Goal: Task Accomplishment & Management: Manage account settings

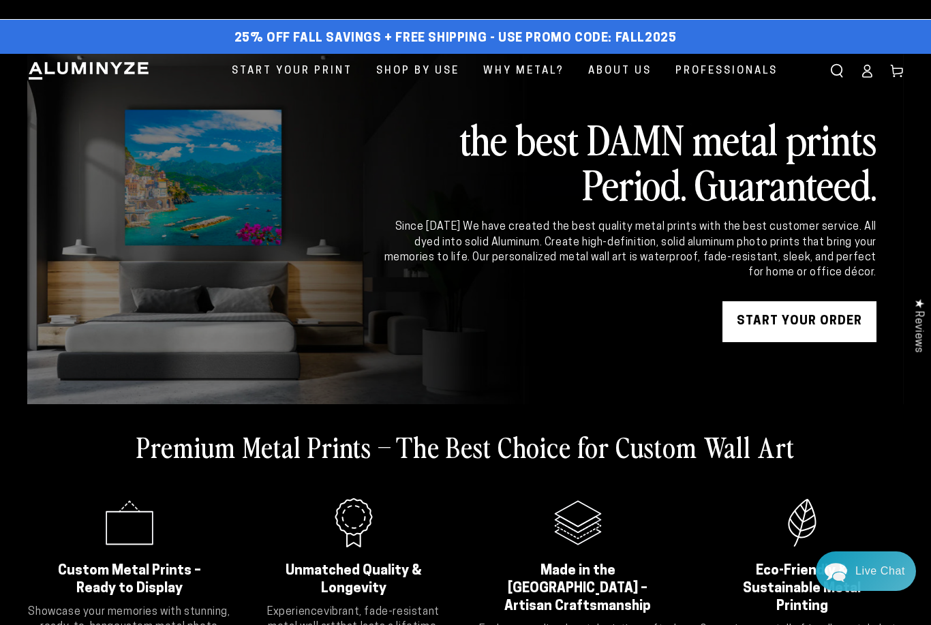
click at [869, 72] on icon at bounding box center [867, 74] width 9 height 5
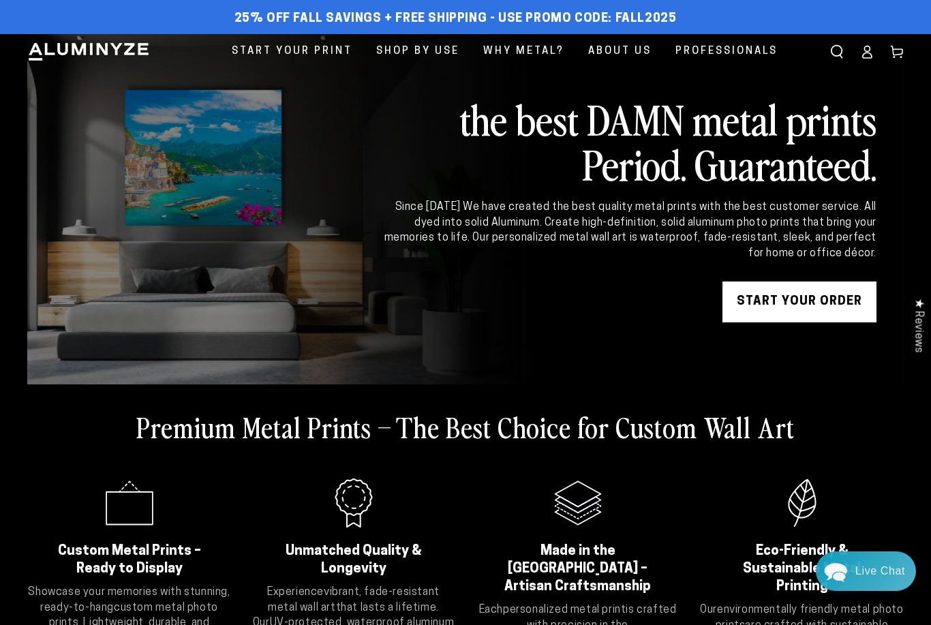
click at [869, 53] on icon at bounding box center [867, 54] width 9 height 5
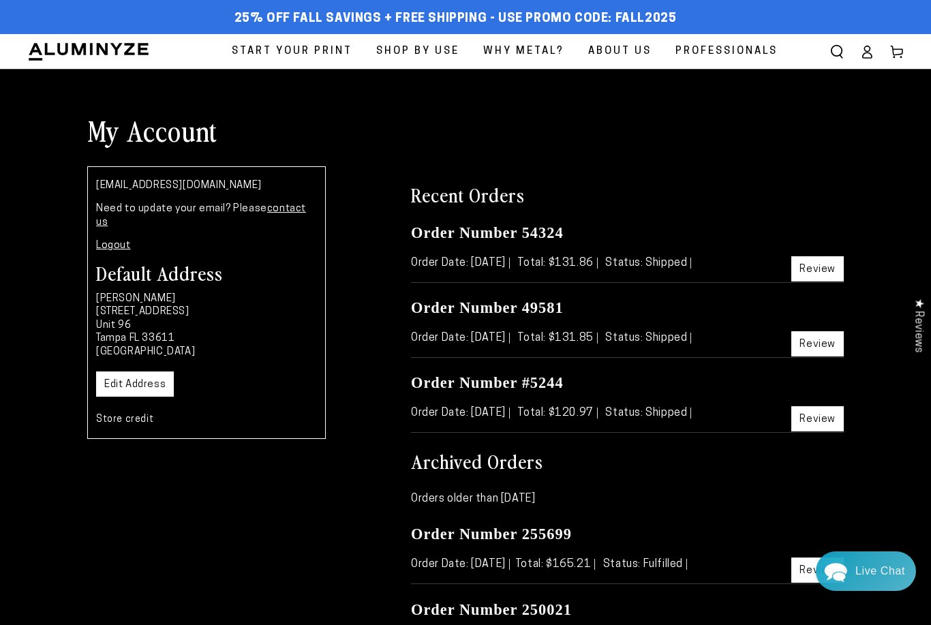
click at [811, 264] on link "Review" at bounding box center [817, 268] width 52 height 25
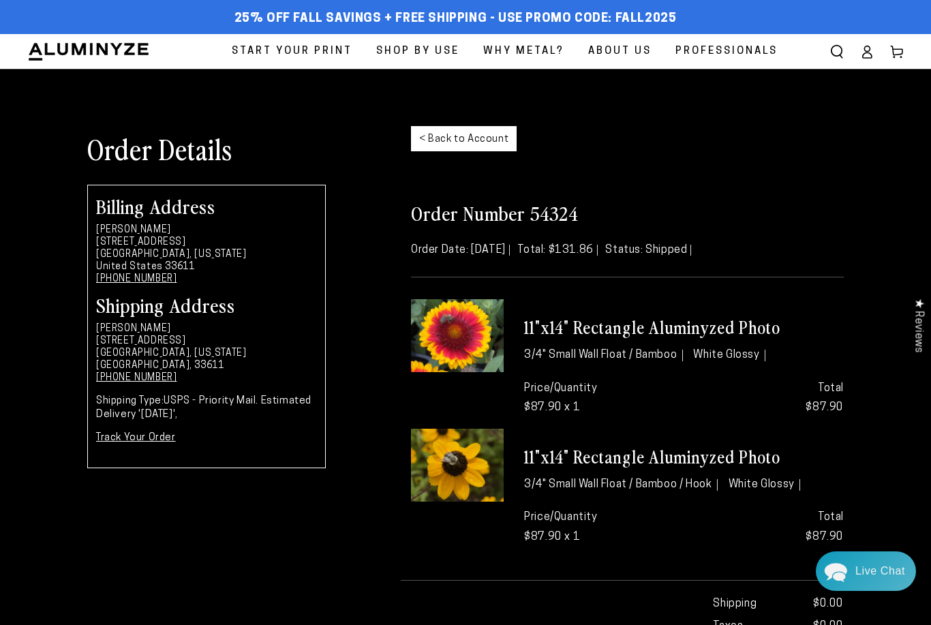
click at [146, 435] on link "Track Your Order" at bounding box center [136, 438] width 80 height 10
click at [454, 146] on link "< Back to Account" at bounding box center [464, 138] width 106 height 25
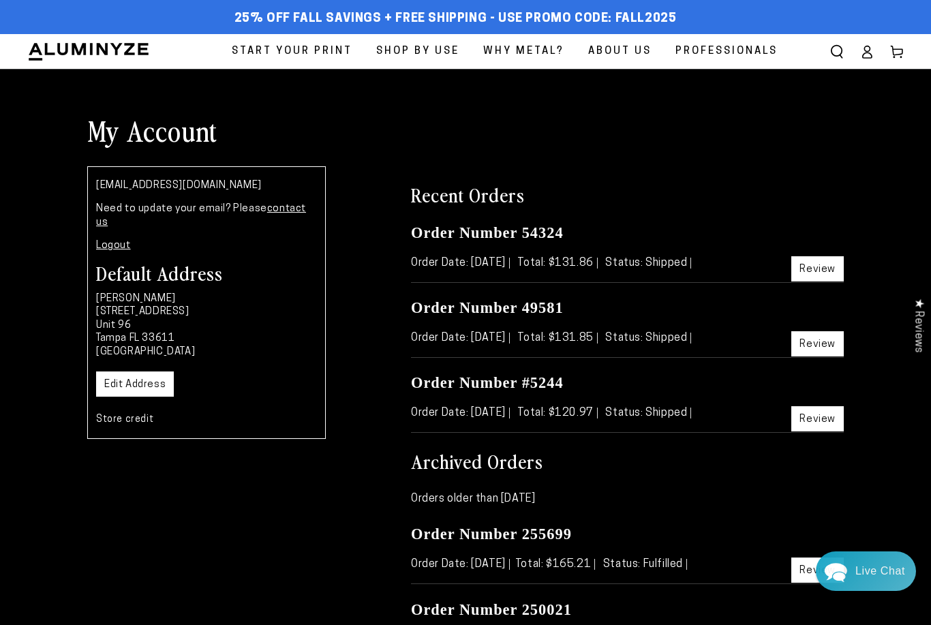
click at [302, 53] on span "Start Your Print" at bounding box center [292, 51] width 121 height 18
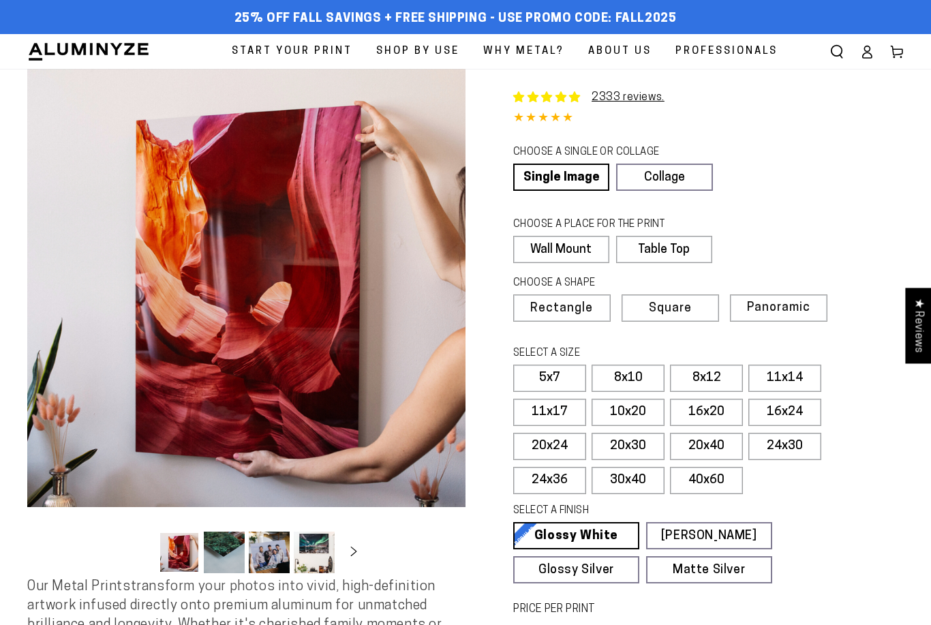
select select "**********"
click at [788, 444] on label "24x30" at bounding box center [784, 446] width 73 height 27
click at [784, 443] on label "24x30" at bounding box center [784, 446] width 73 height 27
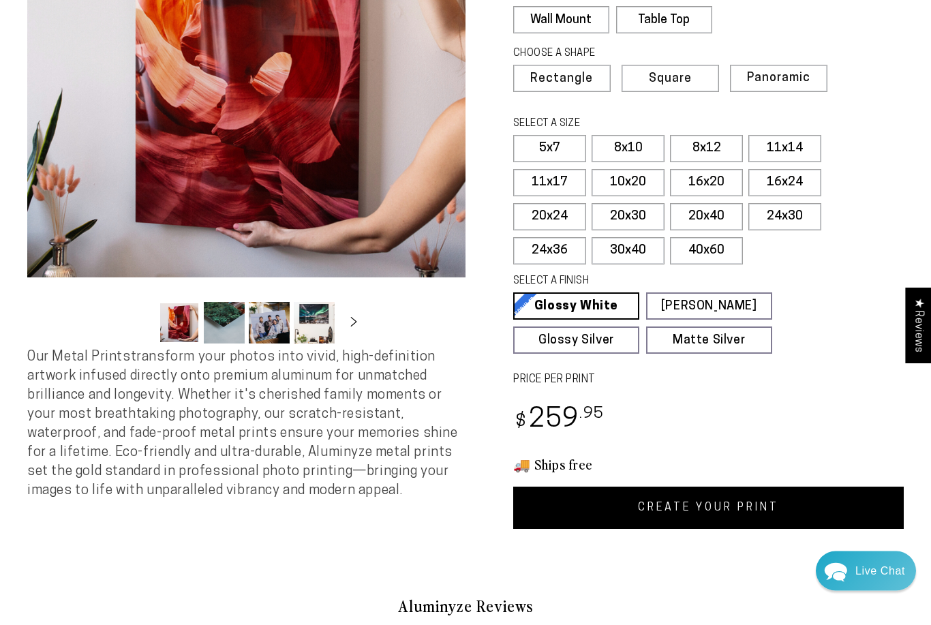
scroll to position [230, 0]
click at [688, 503] on link "CREATE YOUR PRINT" at bounding box center [708, 507] width 390 height 42
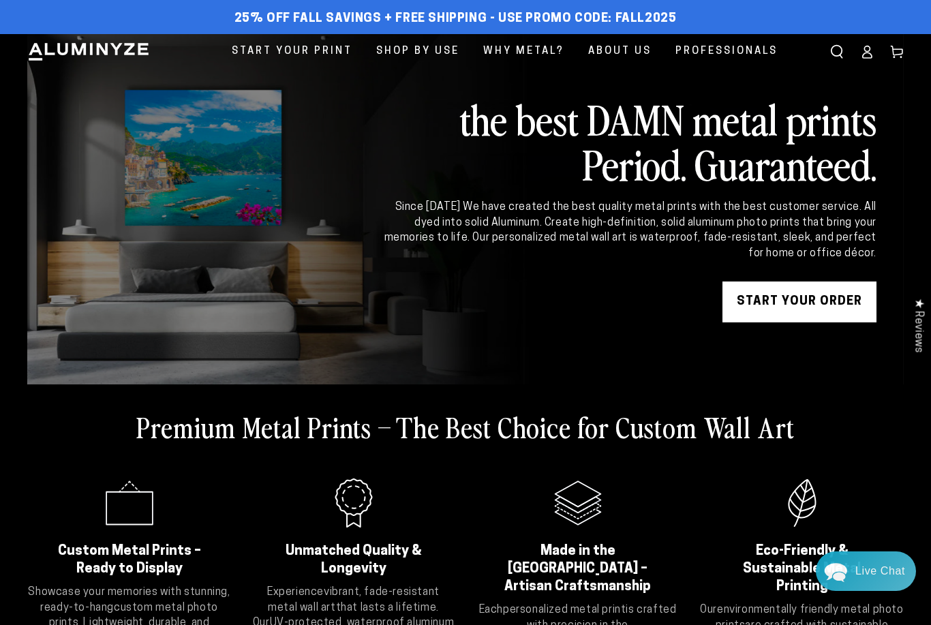
click at [867, 53] on icon at bounding box center [867, 52] width 14 height 14
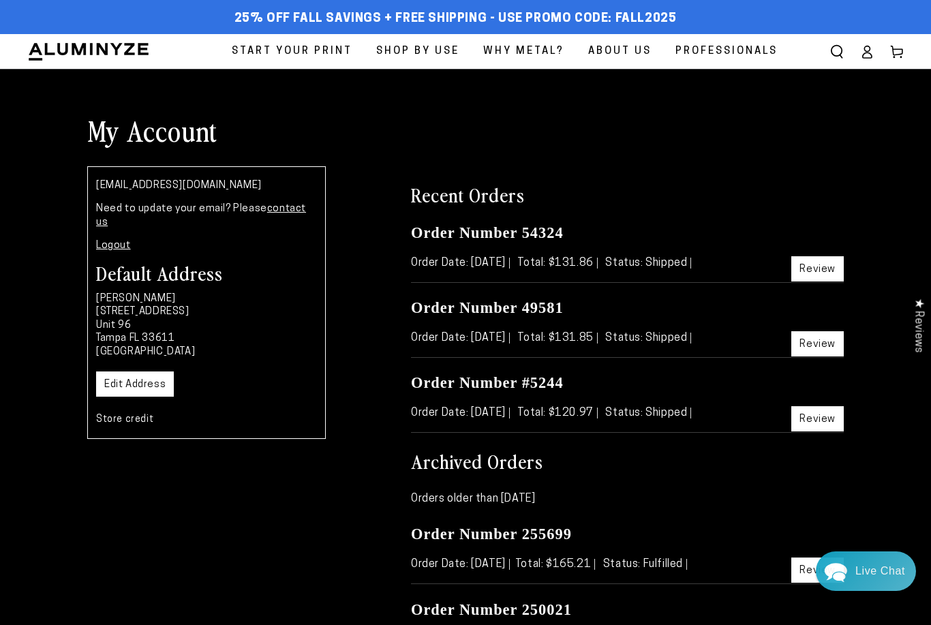
click at [112, 241] on link "Logout" at bounding box center [113, 246] width 35 height 10
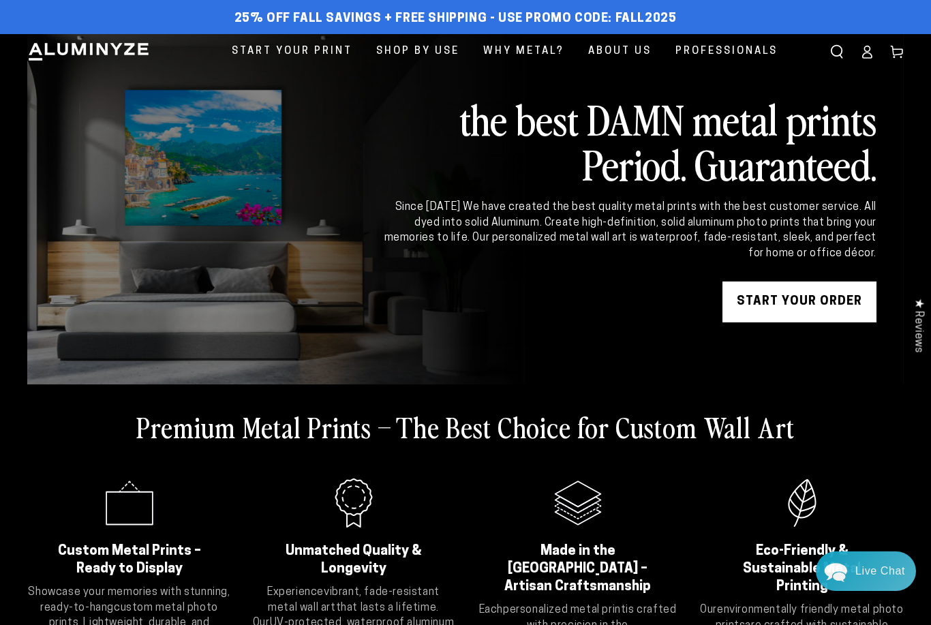
click at [869, 52] on icon at bounding box center [867, 54] width 9 height 5
